Goal: Task Accomplishment & Management: Complete application form

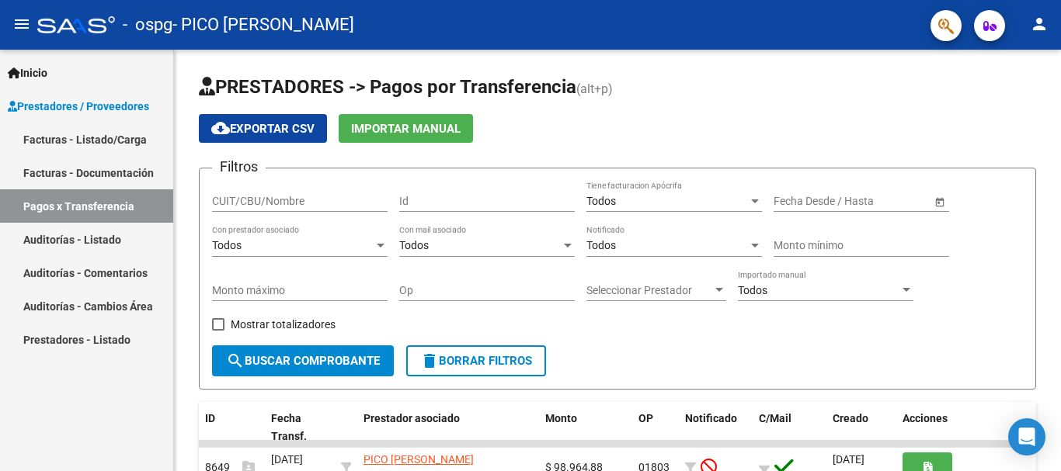
click at [96, 144] on link "Facturas - Listado/Carga" at bounding box center [86, 139] width 173 height 33
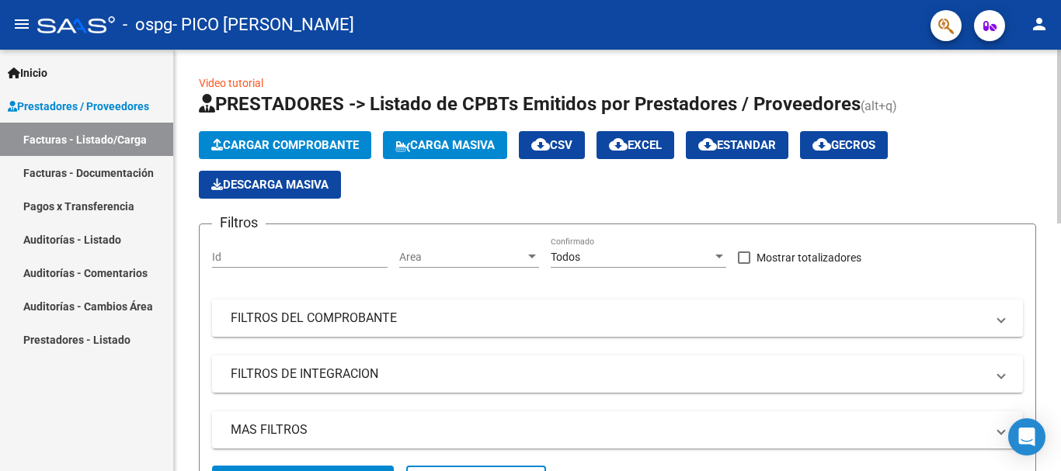
click at [267, 151] on span "Cargar Comprobante" at bounding box center [285, 145] width 148 height 14
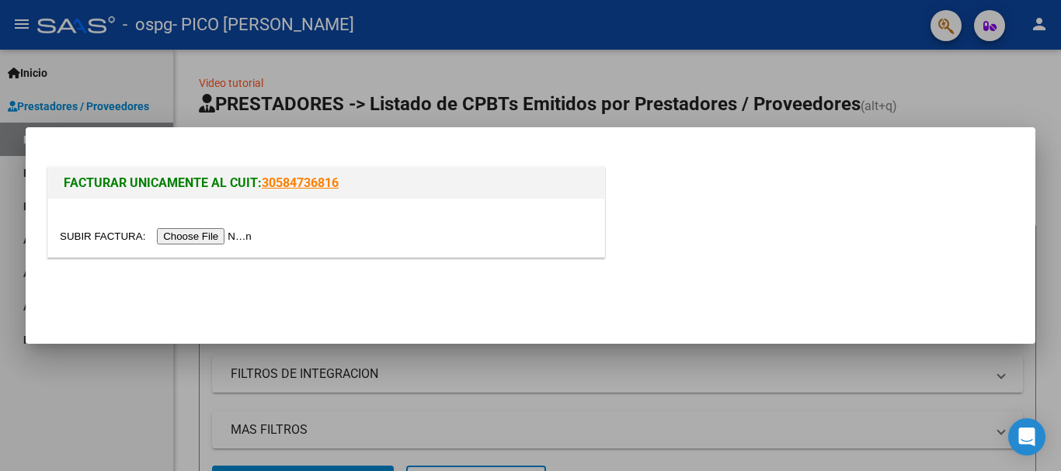
click at [219, 229] on input "file" at bounding box center [158, 236] width 196 height 16
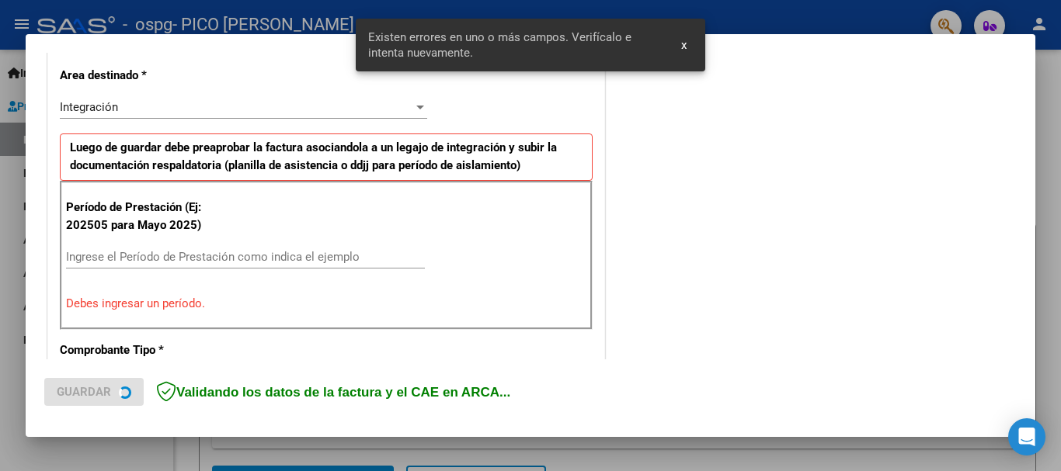
scroll to position [359, 0]
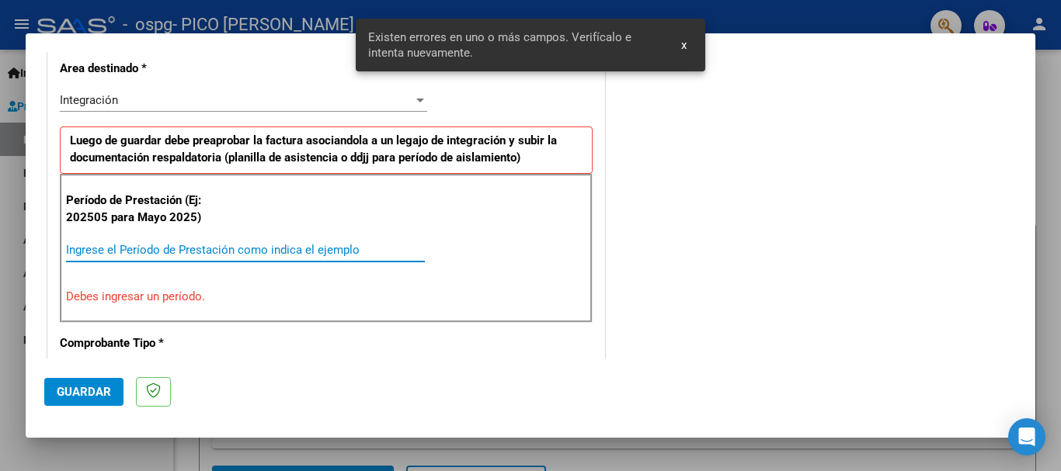
click at [269, 247] on input "Ingrese el Período de Prestación como indica el ejemplo" at bounding box center [245, 250] width 359 height 14
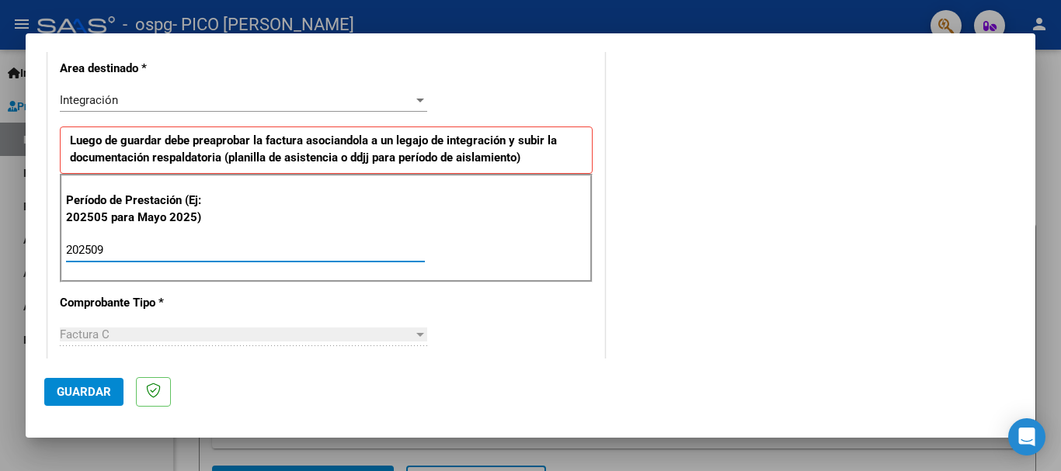
type input "202509"
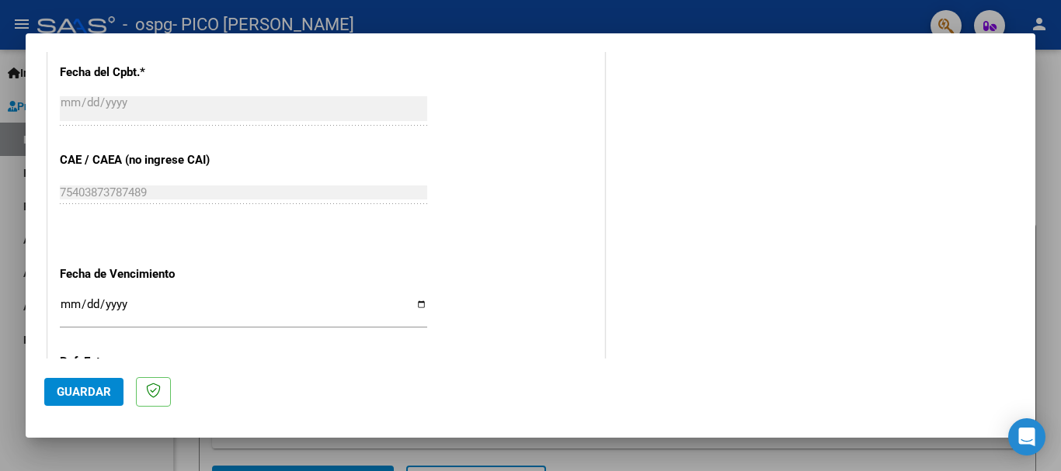
scroll to position [908, 0]
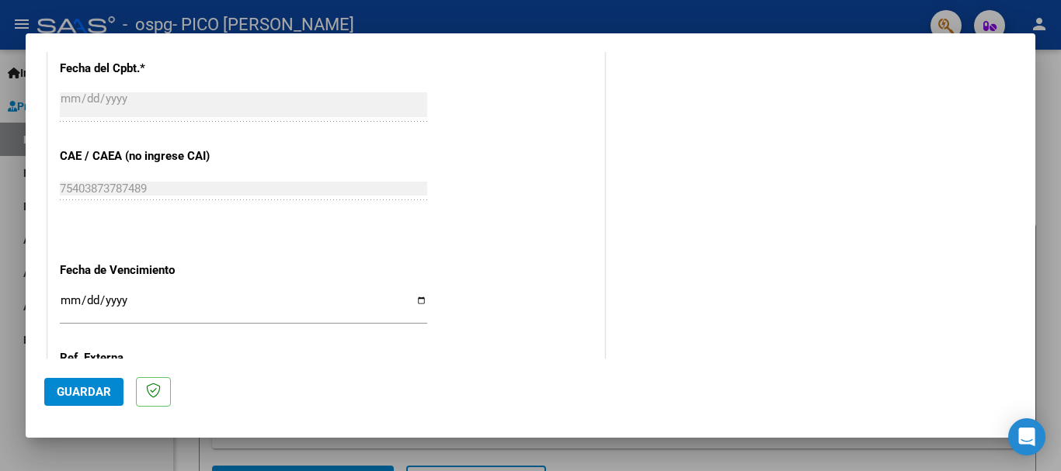
click at [85, 301] on input "Ingresar la fecha" at bounding box center [243, 306] width 367 height 25
click at [71, 297] on input "Ingresar la fecha" at bounding box center [243, 306] width 367 height 25
click at [413, 303] on input "Ingresar la fecha" at bounding box center [243, 306] width 367 height 25
type input "[DATE]"
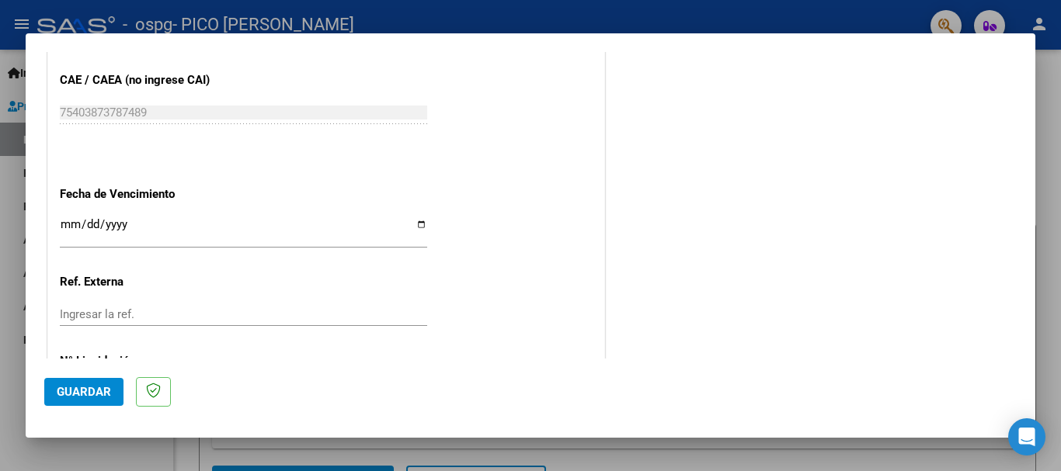
scroll to position [1060, 0]
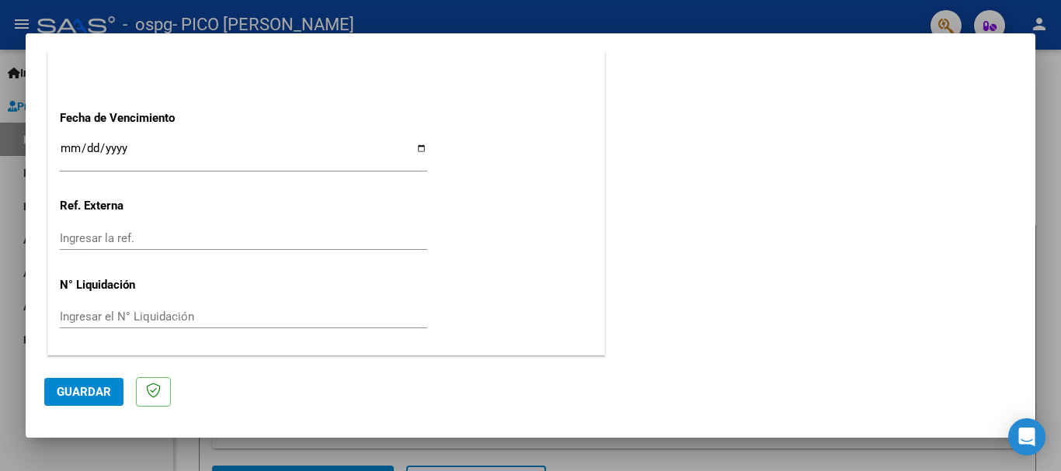
click at [64, 383] on button "Guardar" at bounding box center [83, 392] width 79 height 28
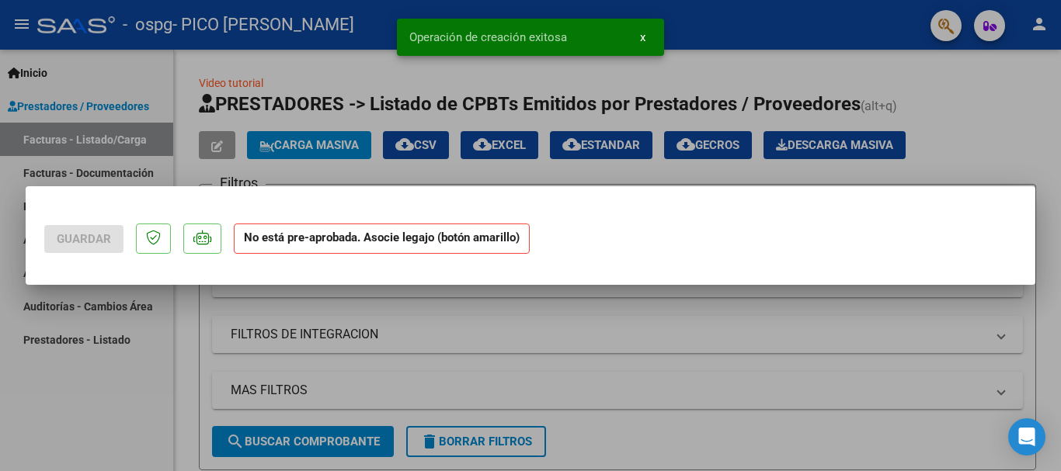
scroll to position [0, 0]
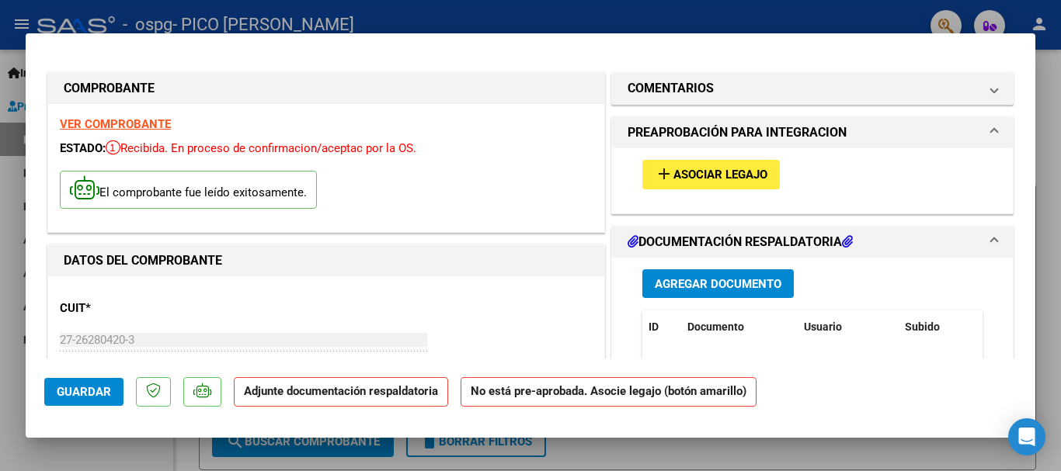
click at [734, 175] on span "Asociar Legajo" at bounding box center [720, 176] width 94 height 14
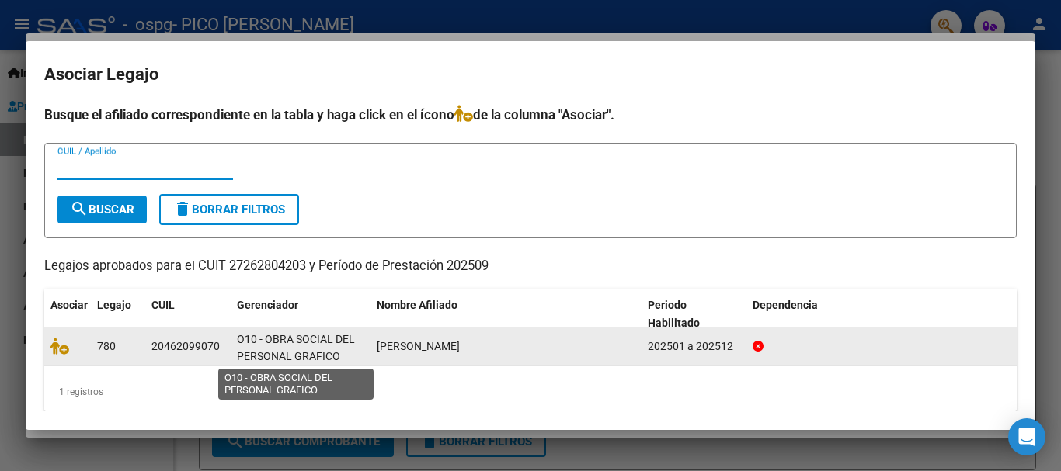
click at [272, 353] on span "O10 - OBRA SOCIAL DEL PERSONAL GRAFICO" at bounding box center [296, 348] width 118 height 30
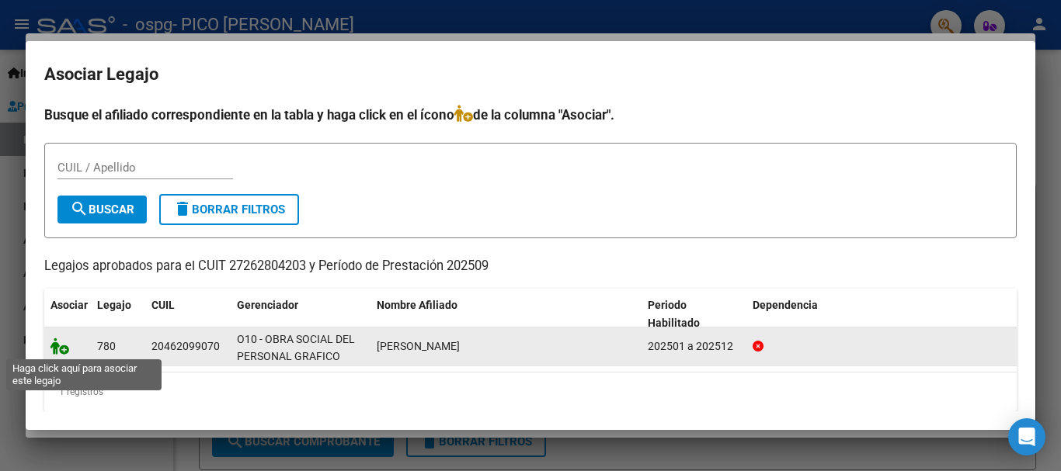
click at [63, 353] on icon at bounding box center [59, 346] width 19 height 17
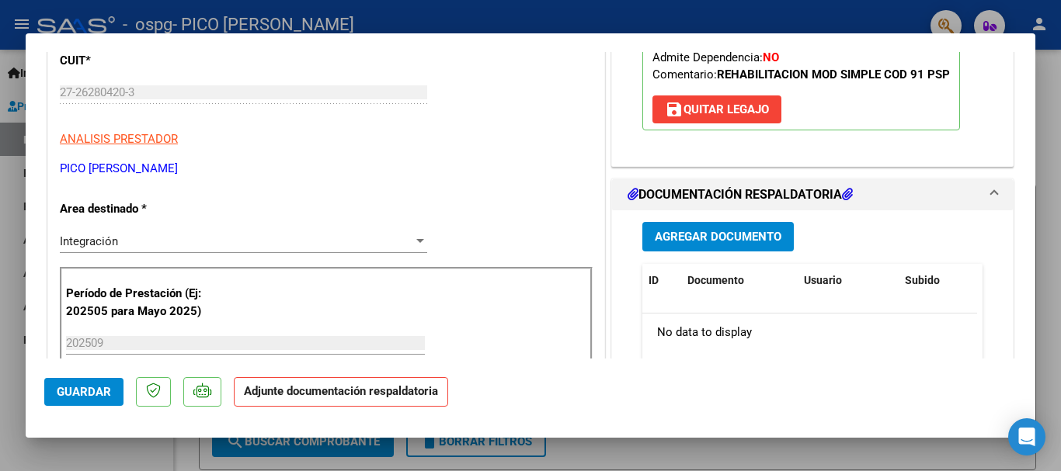
scroll to position [275, 0]
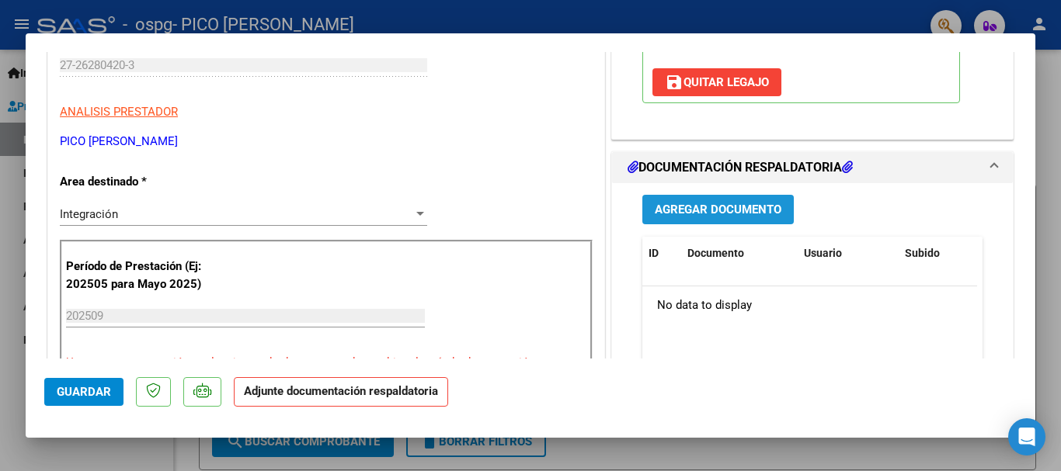
click at [740, 214] on span "Agregar Documento" at bounding box center [718, 210] width 127 height 14
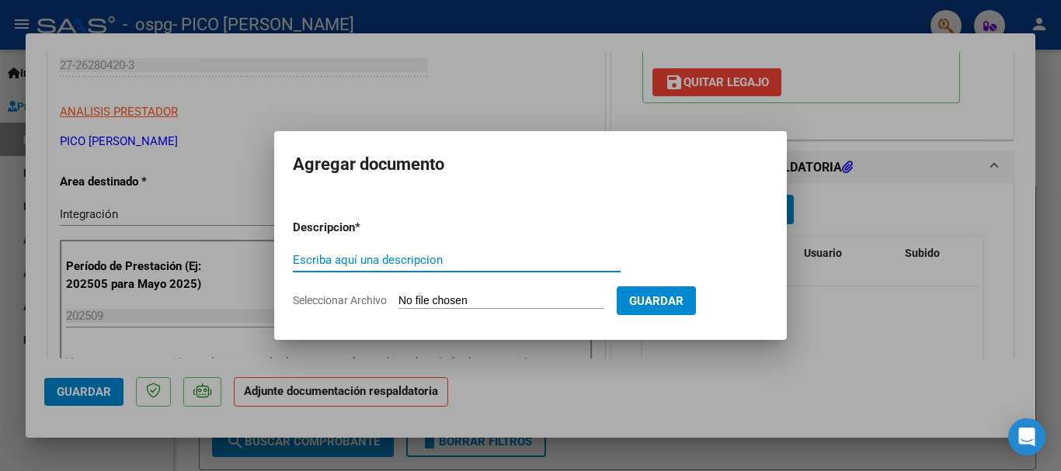
click at [415, 260] on input "Escriba aquí una descripcion" at bounding box center [457, 260] width 328 height 14
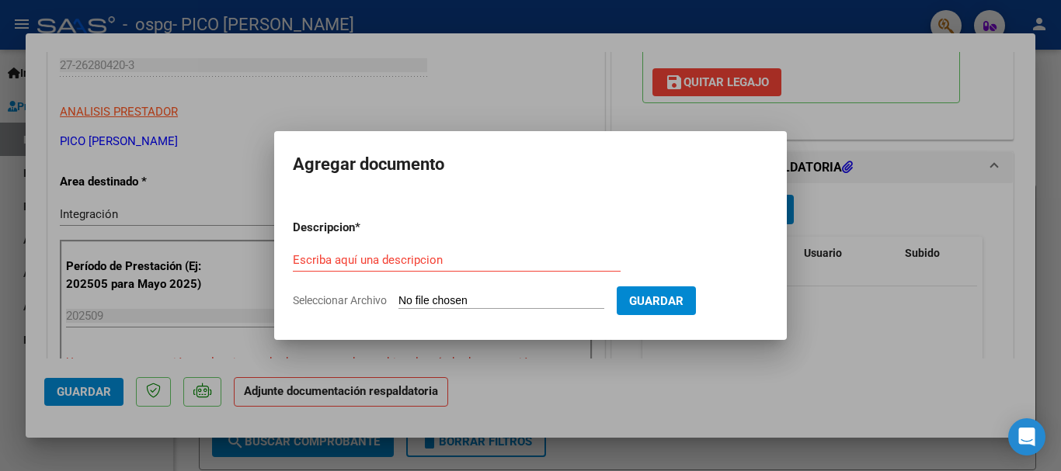
click at [437, 303] on input "Seleccionar Archivo" at bounding box center [501, 301] width 206 height 15
type input "C:\fakepath\[PERSON_NAME] 9.pdf"
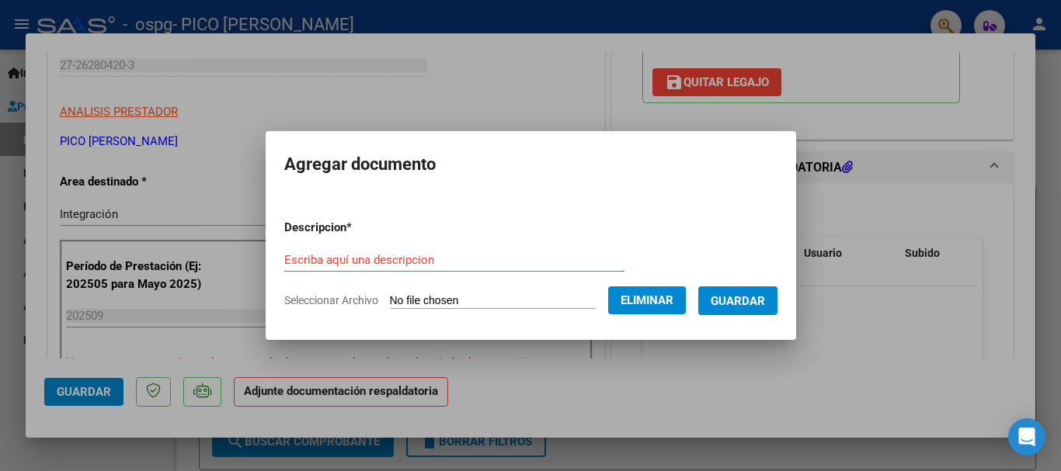
click at [343, 262] on input "Escriba aquí una descripcion" at bounding box center [454, 260] width 340 height 14
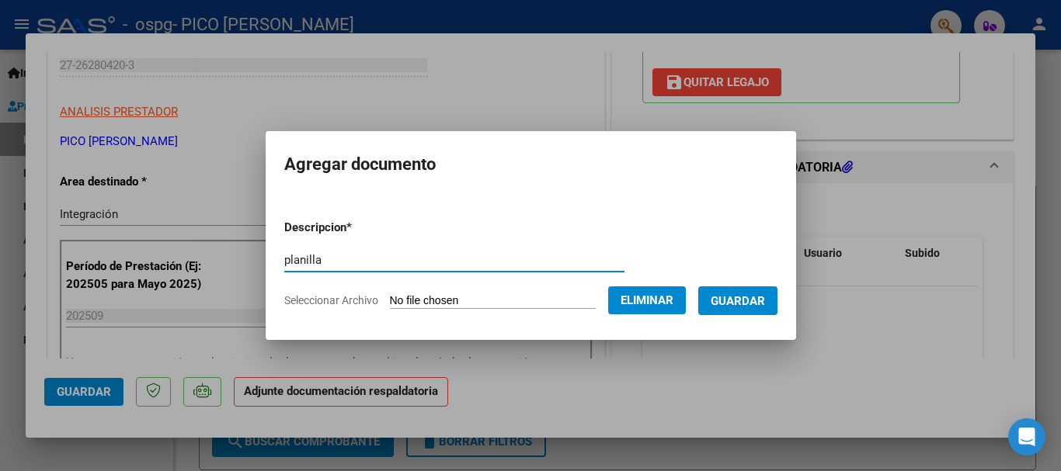
drag, startPoint x: 343, startPoint y: 262, endPoint x: 420, endPoint y: 267, distance: 77.0
click at [420, 267] on div "planilla Escriba aquí una descripcion" at bounding box center [454, 260] width 340 height 23
type input "planilla"
click at [753, 301] on span "Guardar" at bounding box center [738, 301] width 54 height 14
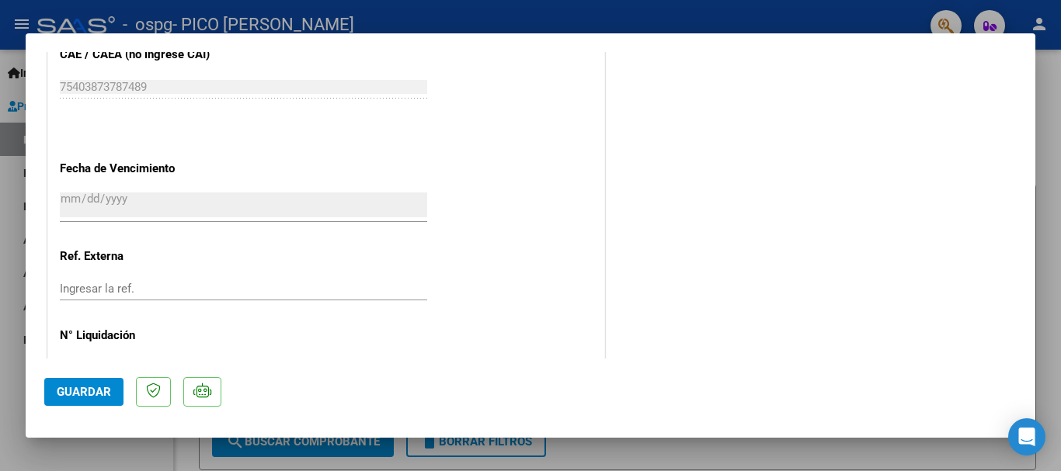
scroll to position [1083, 0]
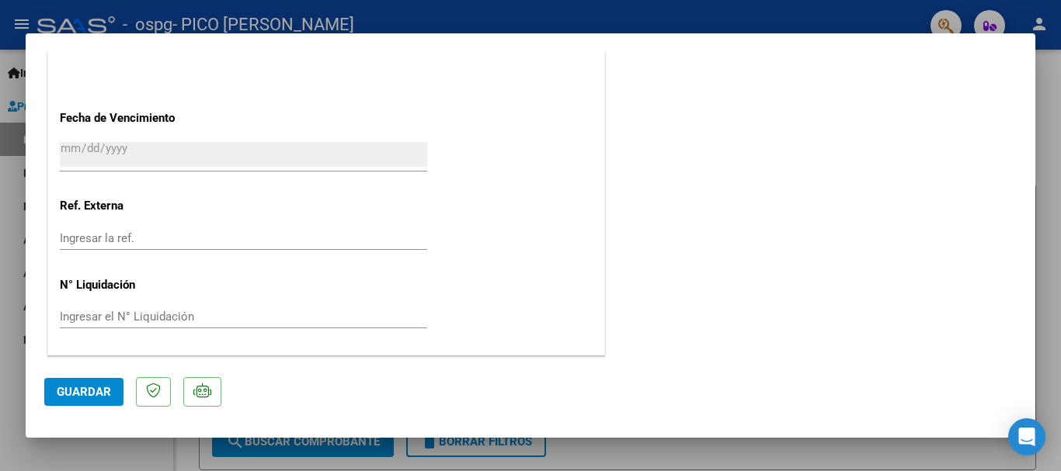
click at [88, 390] on span "Guardar" at bounding box center [84, 392] width 54 height 14
